Goal: Task Accomplishment & Management: Manage account settings

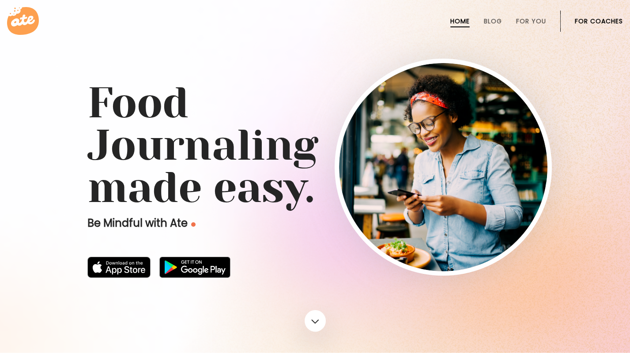
click at [581, 25] on li "For Coaches" at bounding box center [599, 21] width 48 height 21
click at [582, 22] on link "For Coaches" at bounding box center [599, 21] width 48 height 7
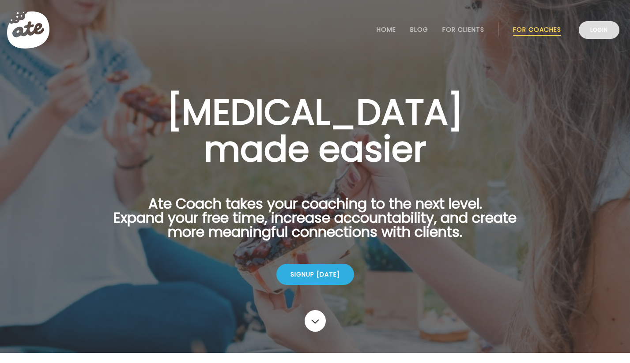
click at [598, 36] on link "Login" at bounding box center [599, 30] width 41 height 18
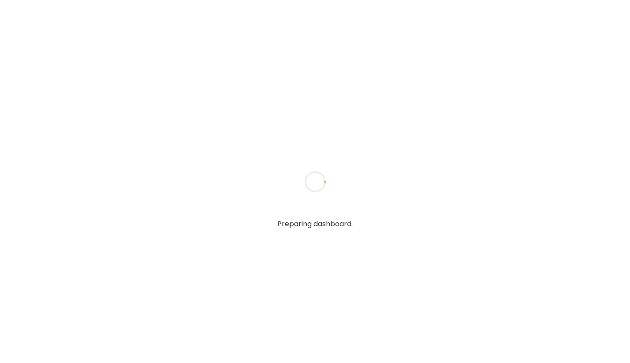
type input "**********"
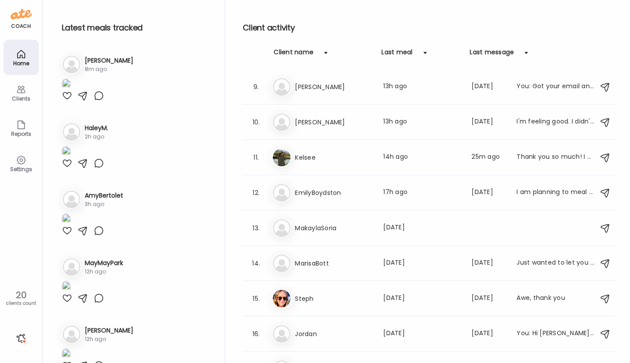
scroll to position [279, 0]
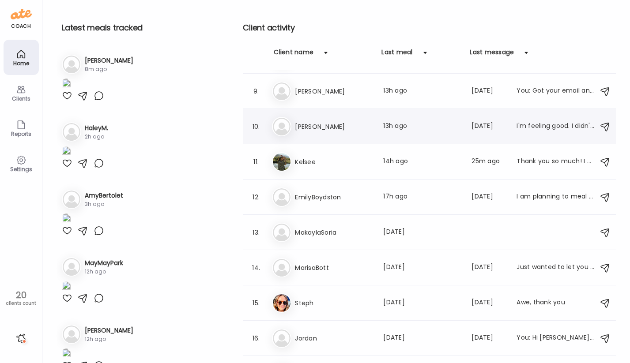
click at [357, 116] on div "10. Ma [PERSON_NAME] Last meal: 13h ago Last message: [DATE] I'm feeling good. …" at bounding box center [429, 126] width 373 height 35
click at [355, 129] on h3 "[PERSON_NAME]" at bounding box center [334, 126] width 78 height 11
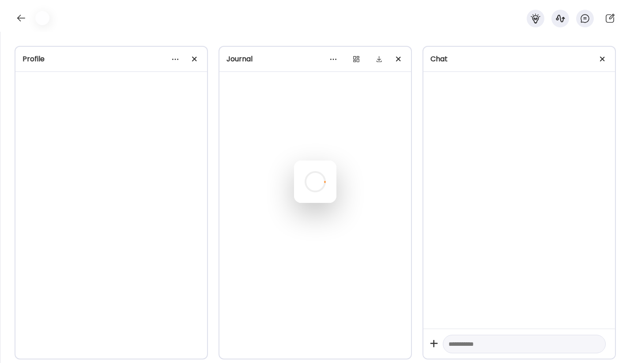
click at [336, 161] on div at bounding box center [315, 182] width 42 height 42
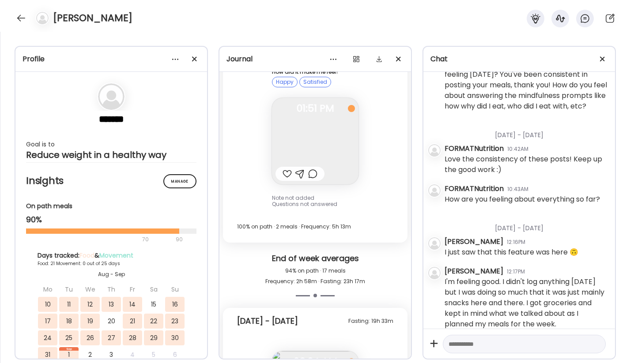
scroll to position [17659, 0]
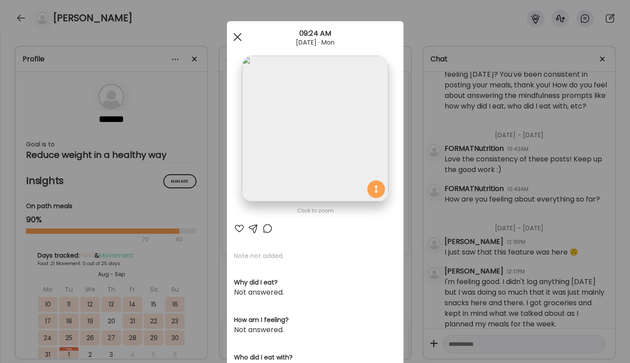
click at [236, 41] on div at bounding box center [238, 37] width 18 height 18
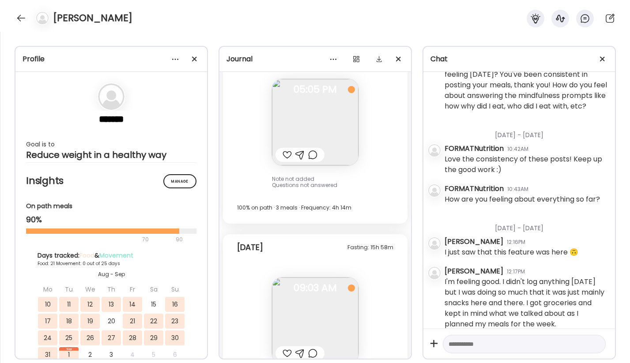
scroll to position [22715, 0]
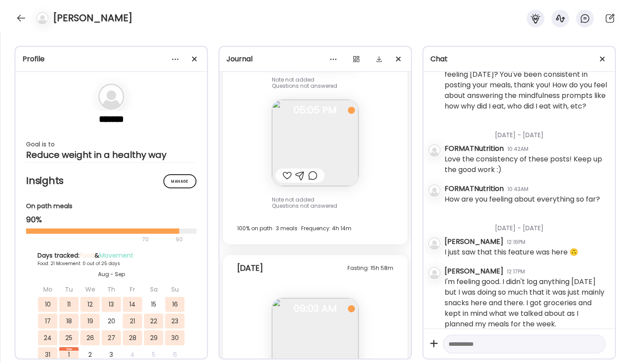
click at [299, 299] on img at bounding box center [315, 342] width 87 height 87
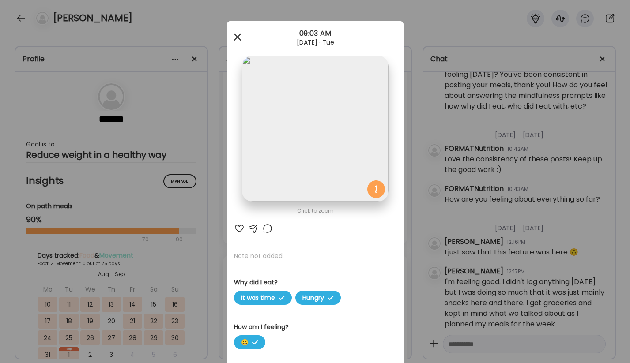
click at [237, 38] on div at bounding box center [238, 37] width 18 height 18
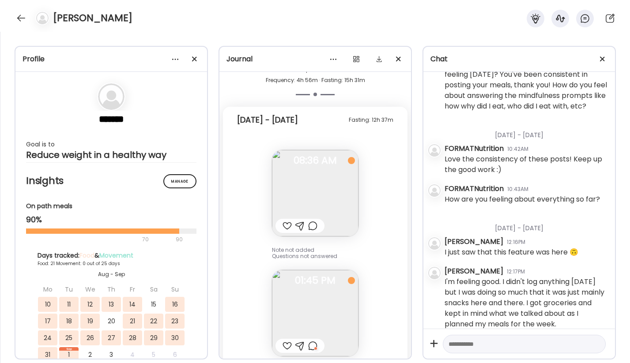
scroll to position [22437, 0]
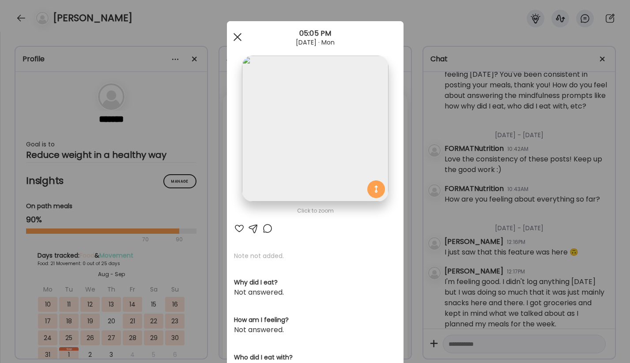
click at [241, 38] on div at bounding box center [238, 37] width 18 height 18
